Goal: Information Seeking & Learning: Learn about a topic

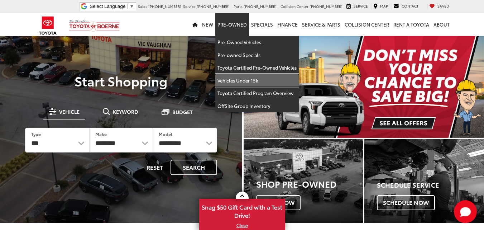
click at [240, 78] on link "Vehicles Under 15k" at bounding box center [256, 80] width 83 height 13
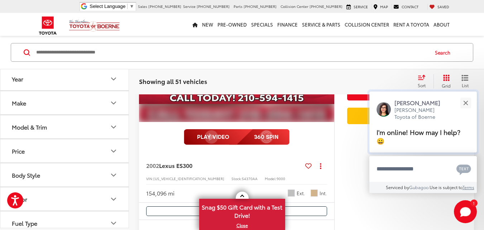
scroll to position [2149, 0]
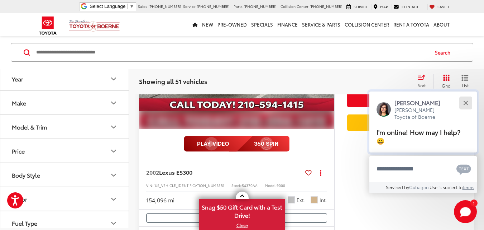
click at [466, 104] on div "Close" at bounding box center [465, 102] width 5 height 5
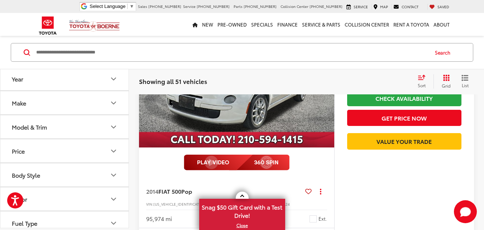
scroll to position [2615, 0]
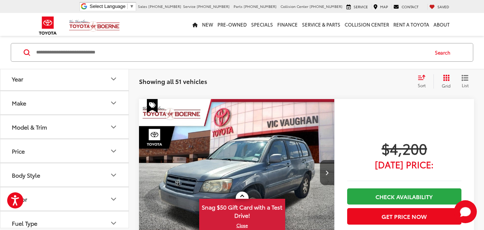
click at [26, 100] on div "Make" at bounding box center [19, 102] width 14 height 7
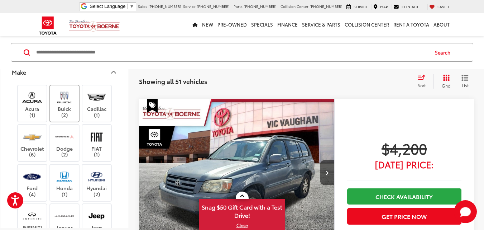
scroll to position [72, 0]
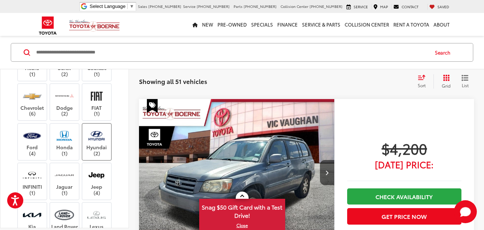
click at [88, 140] on img at bounding box center [97, 135] width 20 height 17
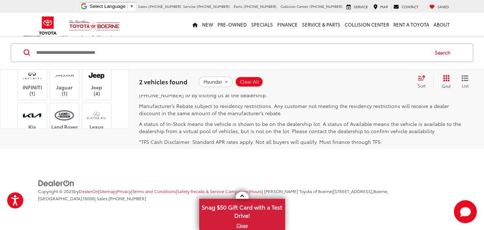
scroll to position [685, 0]
click at [172, 52] on input "Search by Make, Model, or Keyword" at bounding box center [231, 52] width 393 height 17
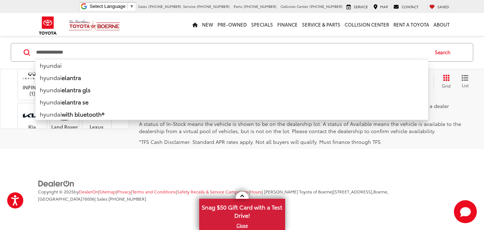
type input "**********"
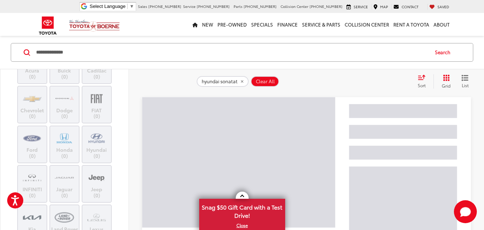
scroll to position [7, 0]
